Goal: Information Seeking & Learning: Find specific fact

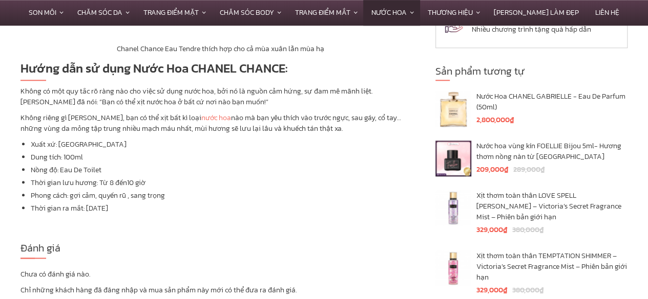
scroll to position [2252, 0]
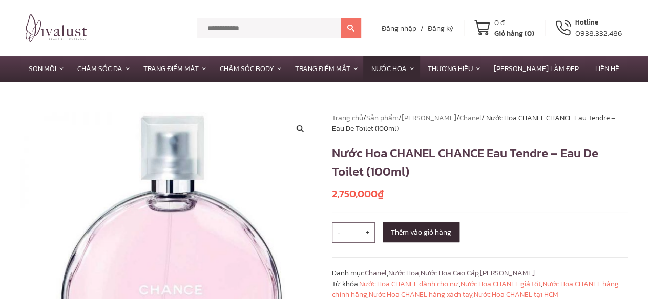
click at [349, 27] on button at bounding box center [350, 28] width 20 height 20
click at [349, 30] on button at bounding box center [350, 28] width 20 height 20
click at [298, 23] on input "text" at bounding box center [268, 28] width 143 height 20
click at [288, 25] on input "text" at bounding box center [268, 28] width 143 height 20
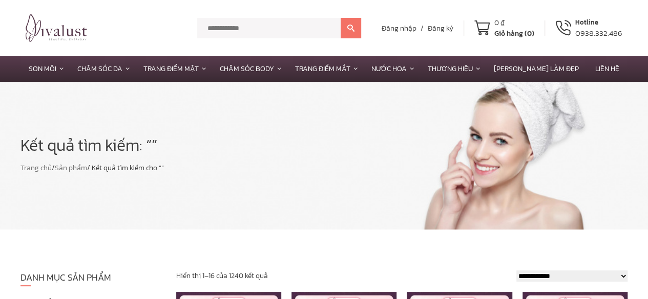
click at [213, 29] on input "text" at bounding box center [268, 28] width 143 height 20
paste input "**********"
type input "**********"
click at [340, 18] on button at bounding box center [350, 28] width 20 height 20
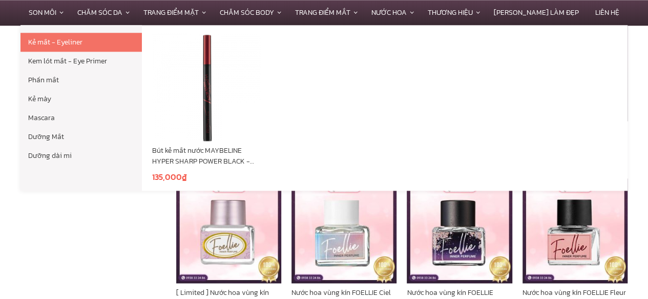
scroll to position [717, 0]
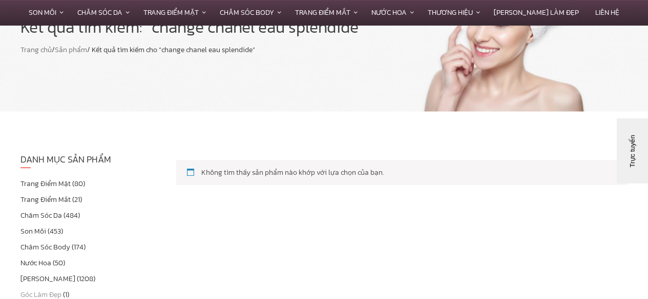
scroll to position [102, 0]
